Goal: Use online tool/utility: Utilize a website feature to perform a specific function

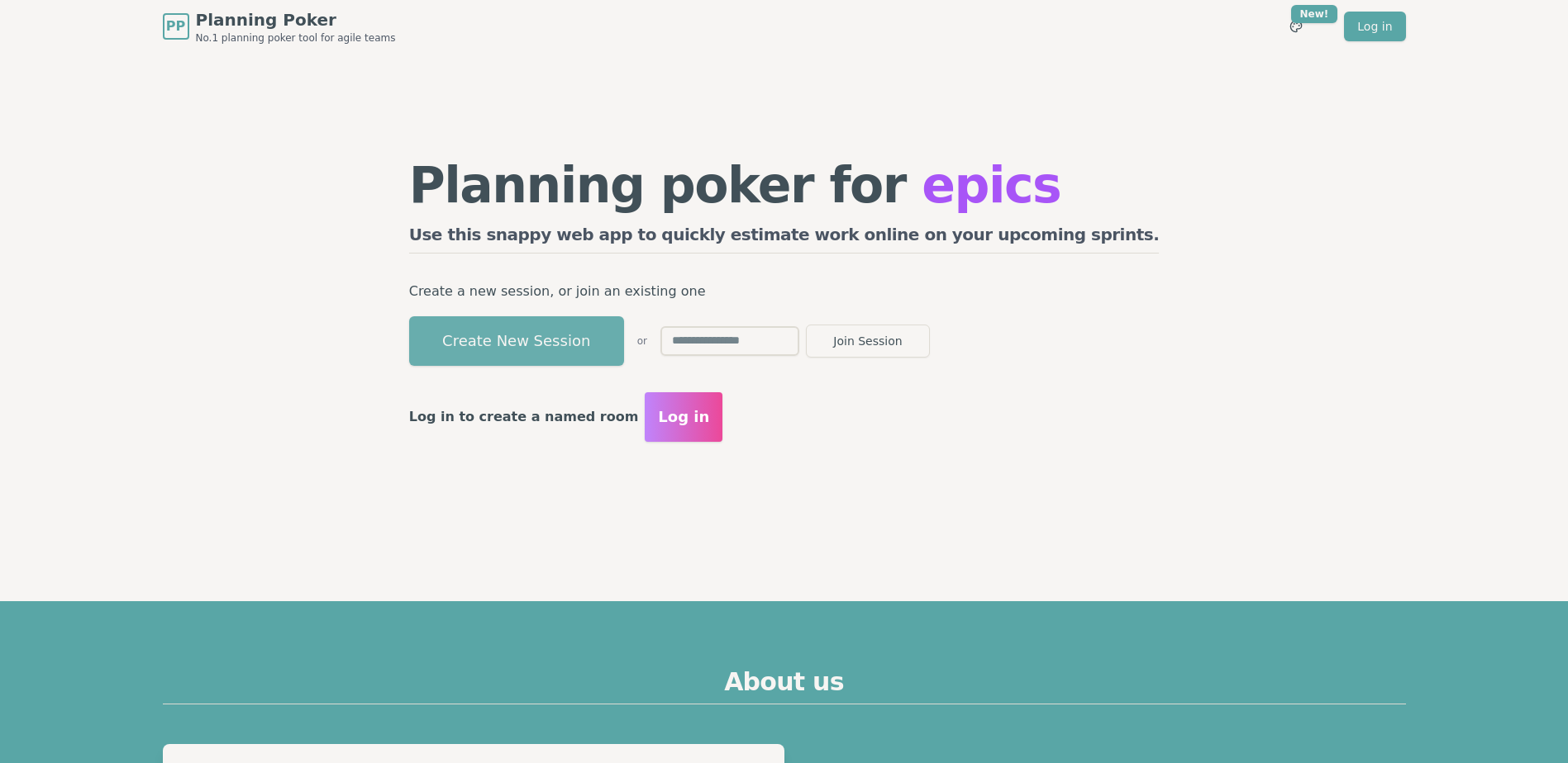
click at [575, 341] on button "Create New Session" at bounding box center [516, 341] width 215 height 49
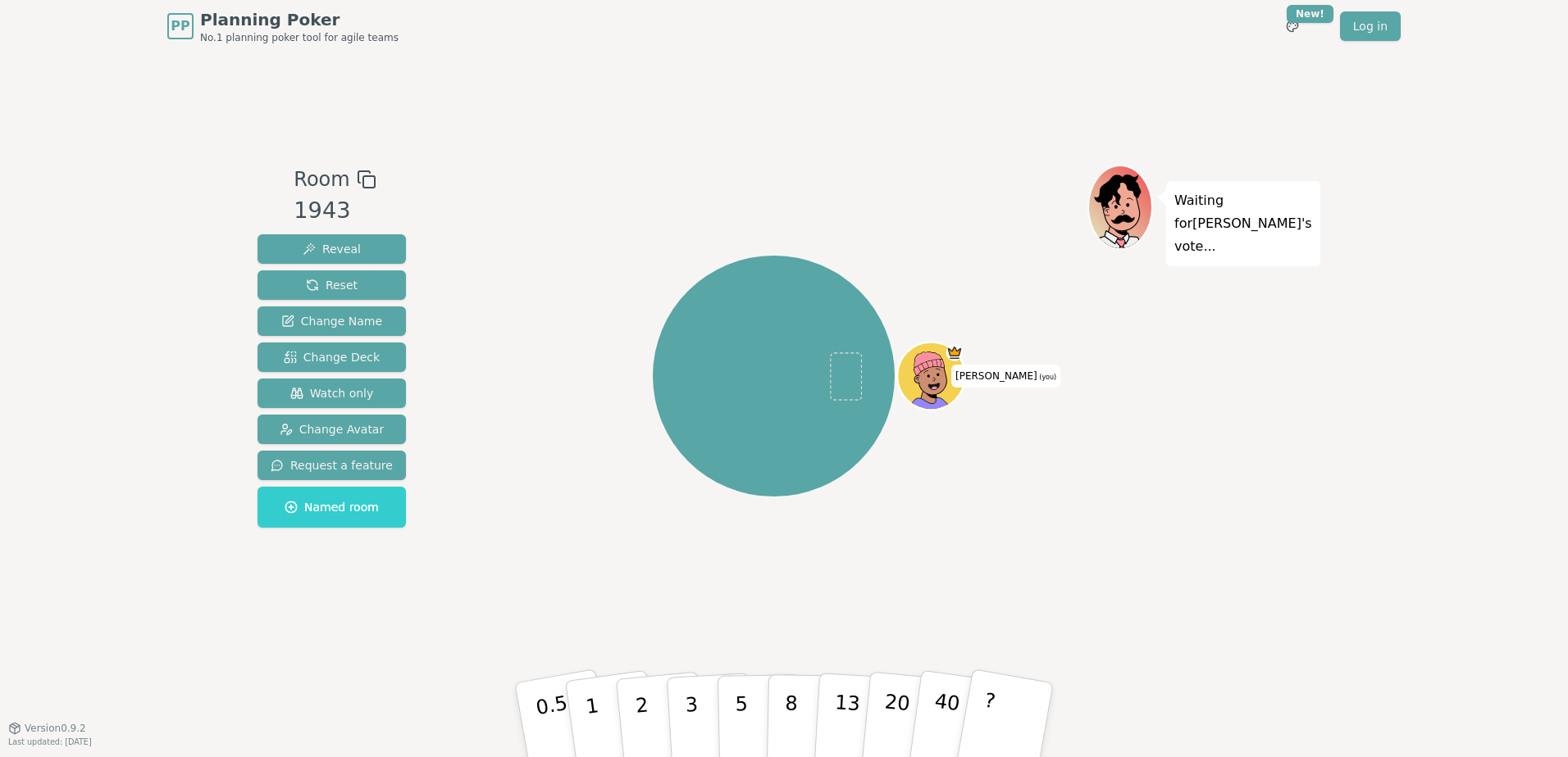
click at [363, 177] on rect at bounding box center [368, 182] width 12 height 12
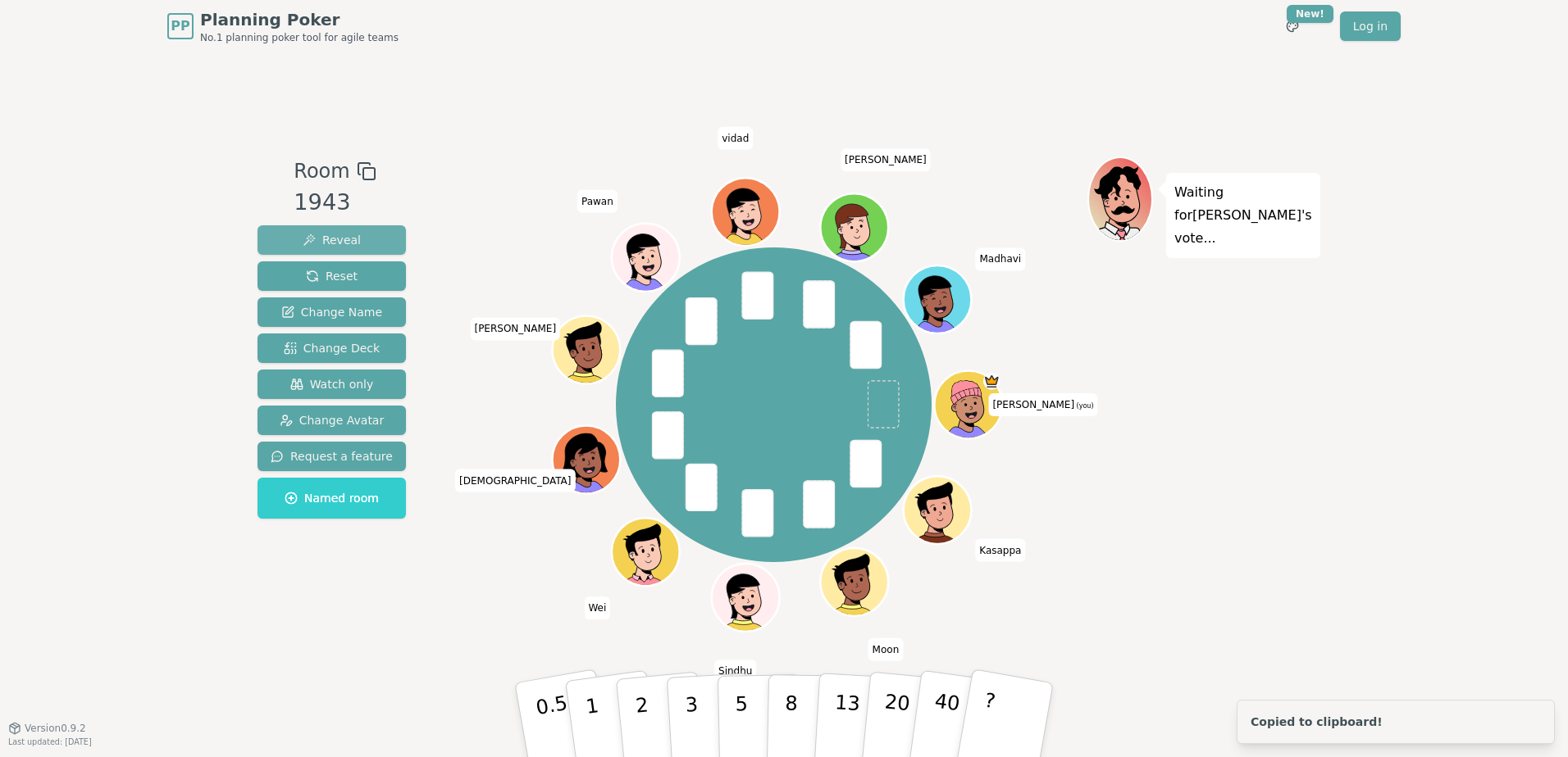
click at [331, 235] on span "Reveal" at bounding box center [332, 240] width 59 height 16
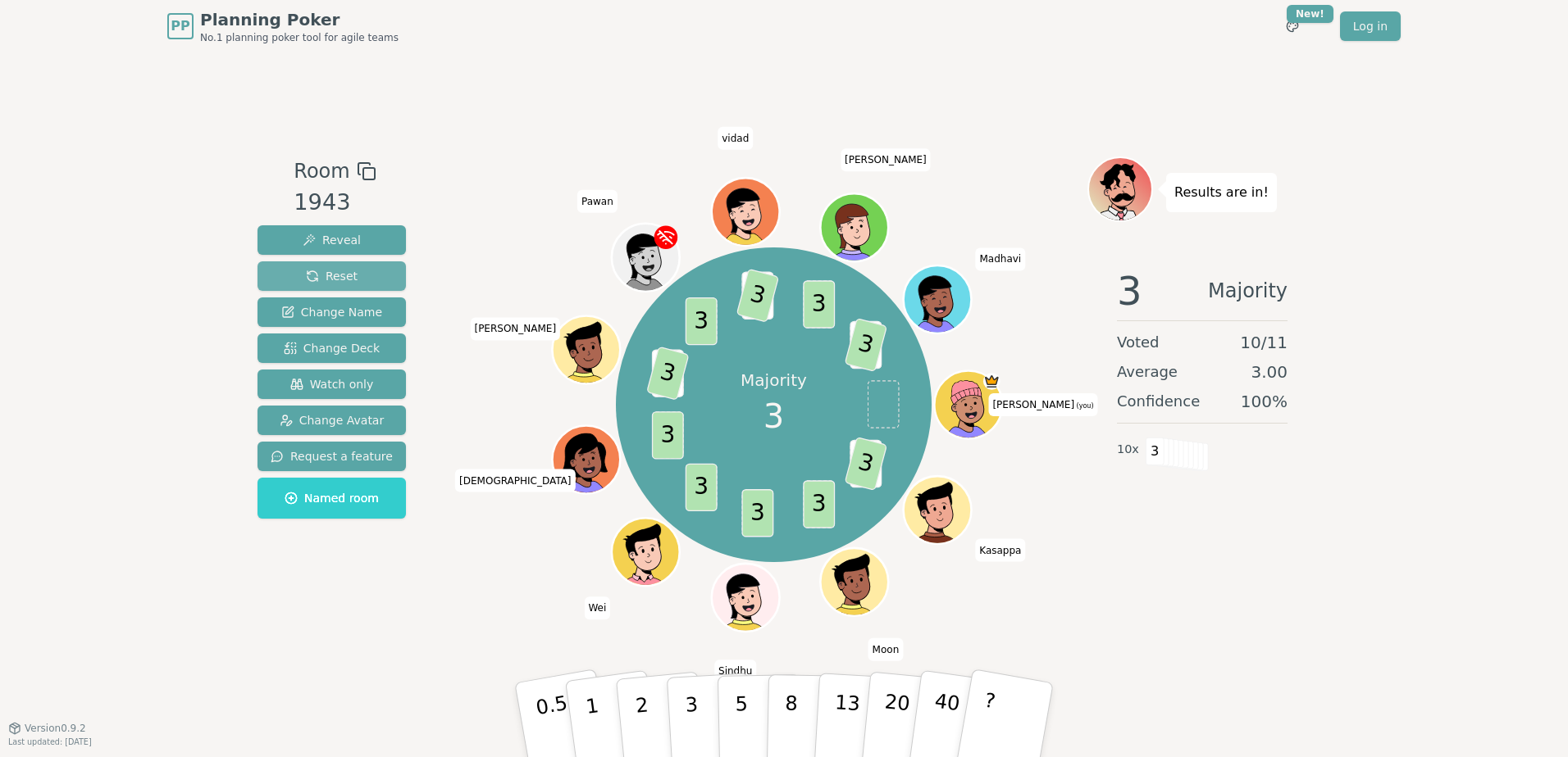
click at [328, 278] on span "Reset" at bounding box center [331, 276] width 51 height 16
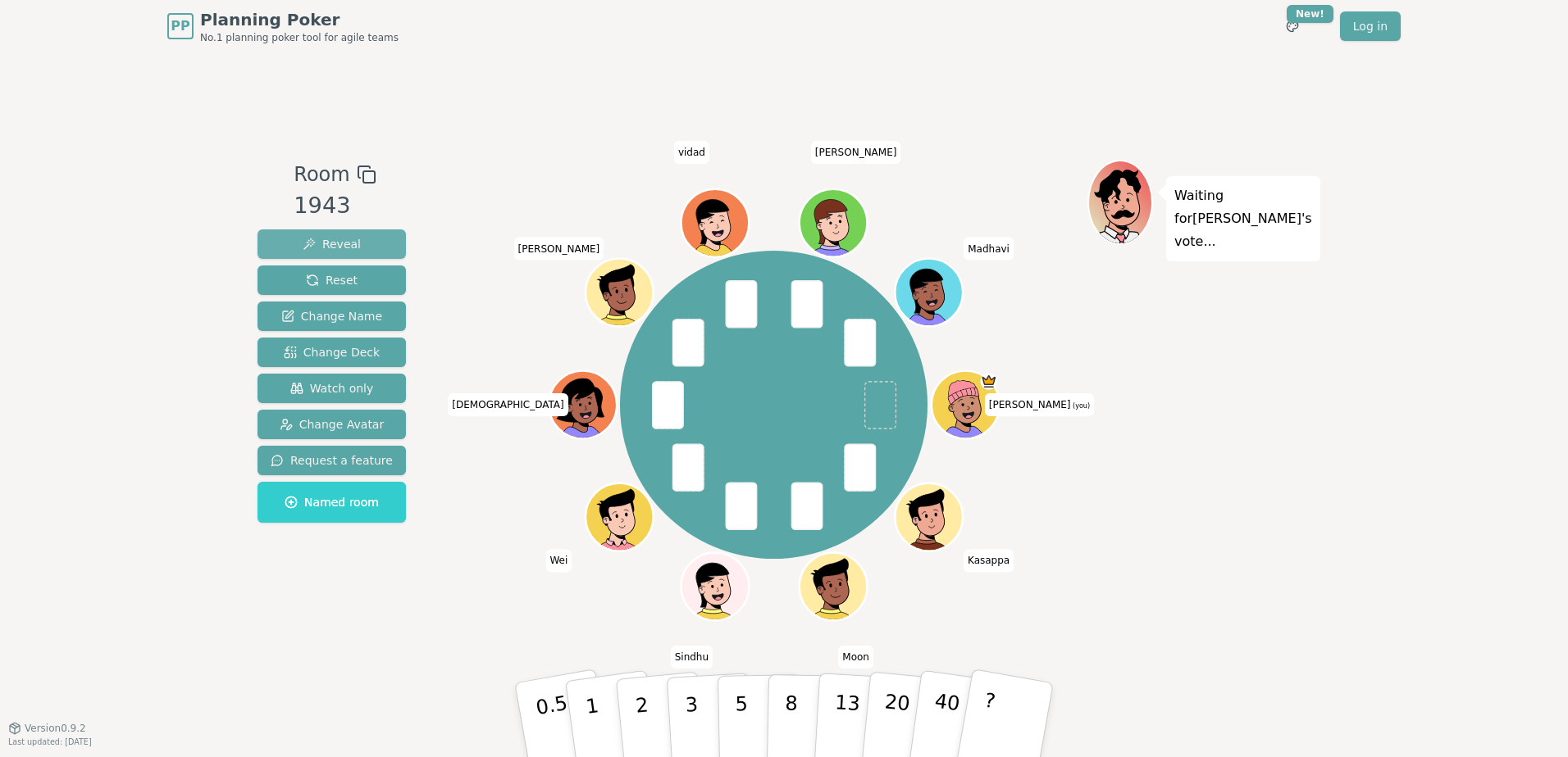
click at [326, 239] on span "Reveal" at bounding box center [332, 244] width 59 height 16
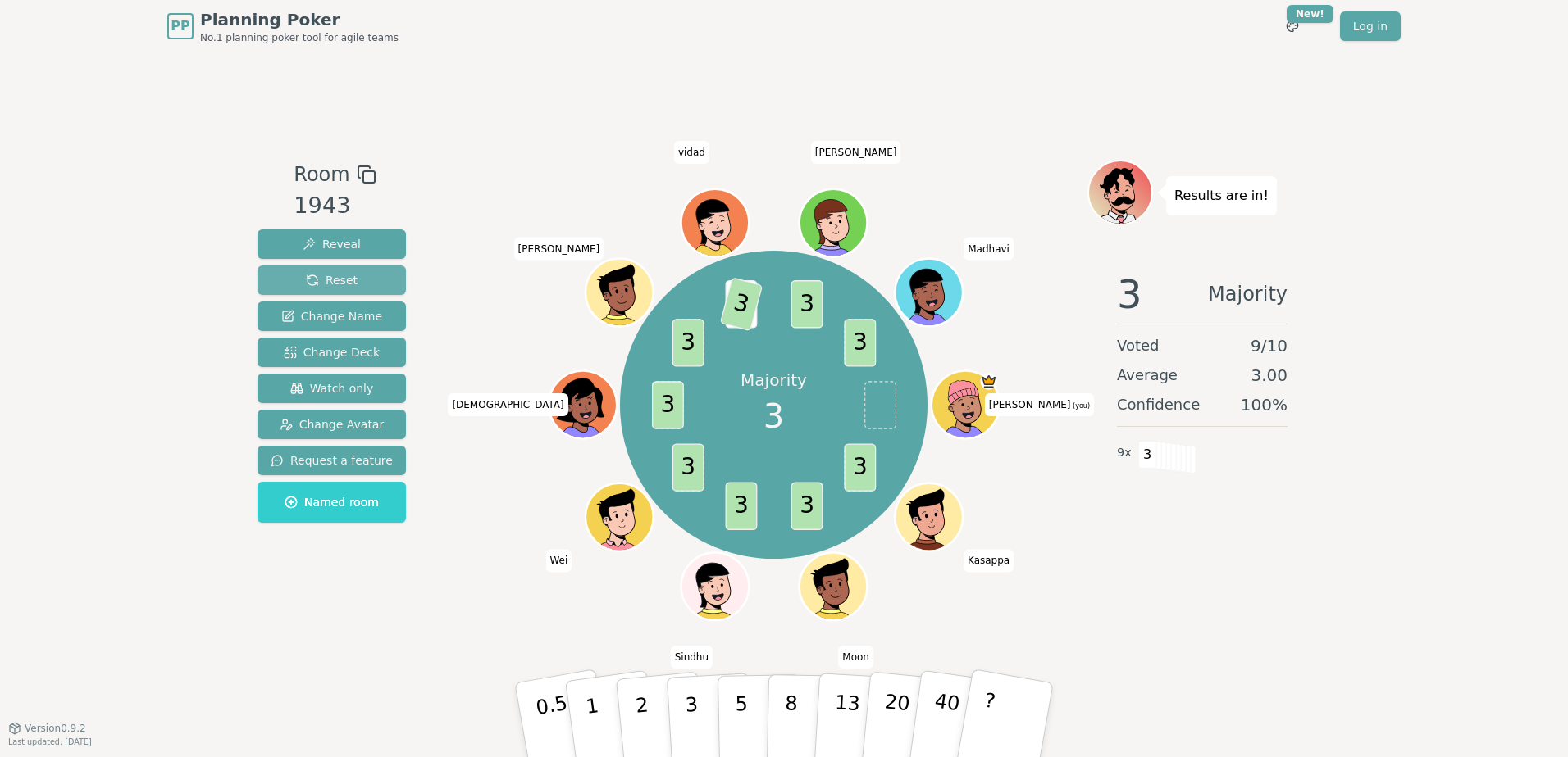
click at [338, 279] on span "Reset" at bounding box center [331, 280] width 51 height 16
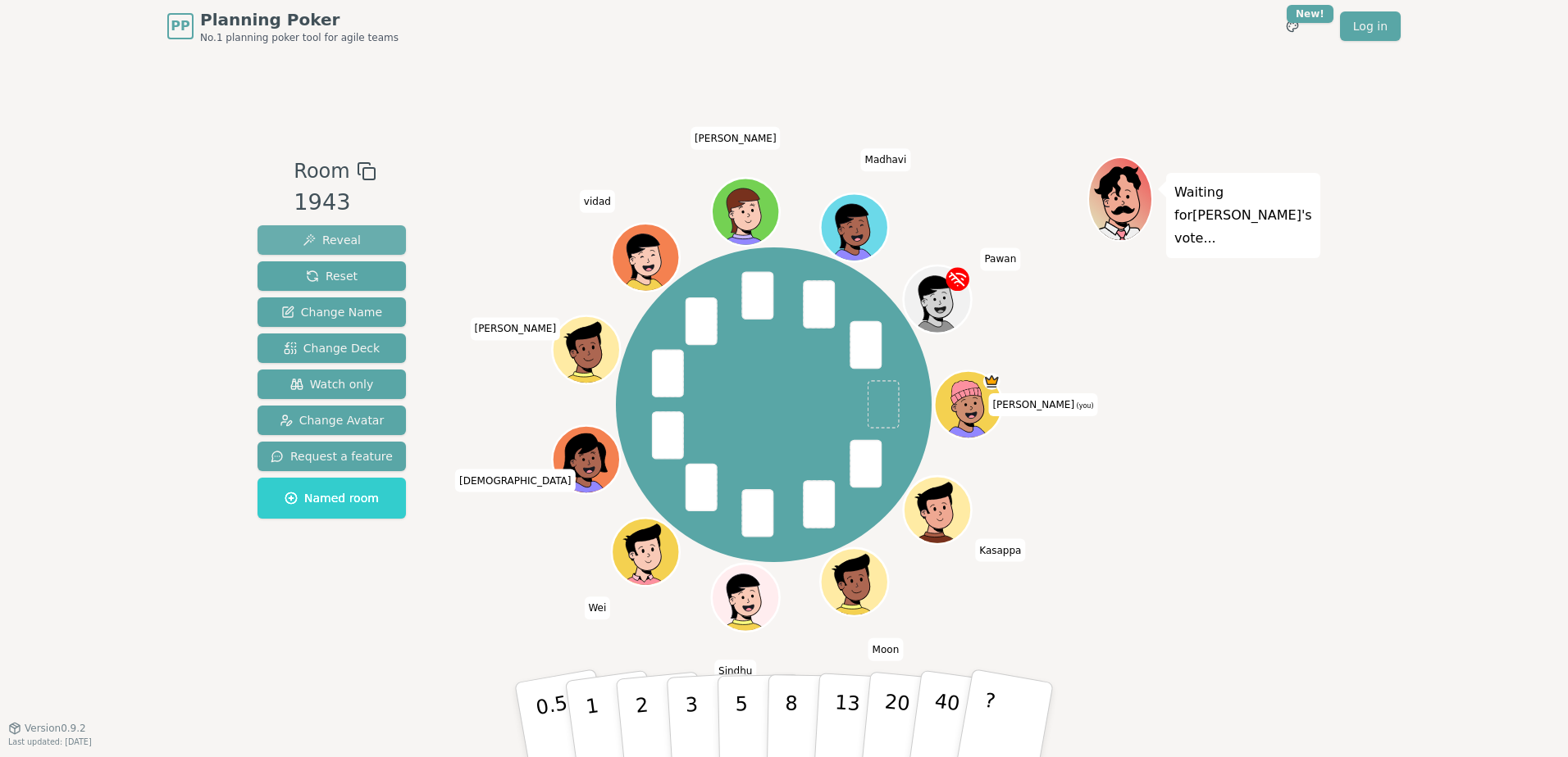
click at [339, 238] on span "Reveal" at bounding box center [332, 240] width 59 height 16
